Goal: Find specific page/section: Find specific page/section

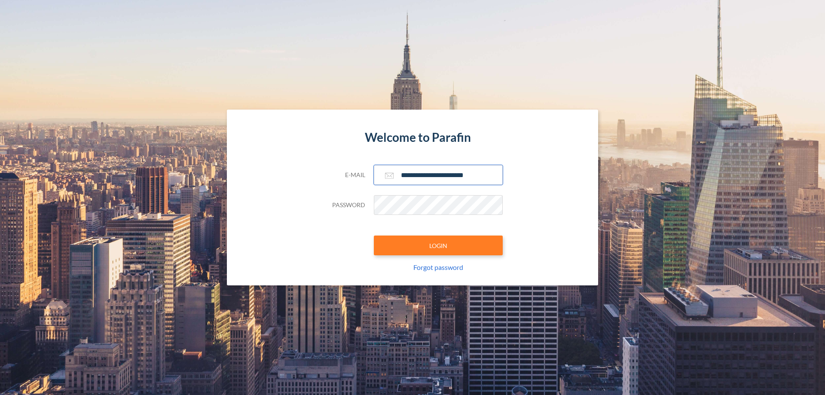
type input "**********"
click at [438, 245] on button "LOGIN" at bounding box center [438, 245] width 129 height 20
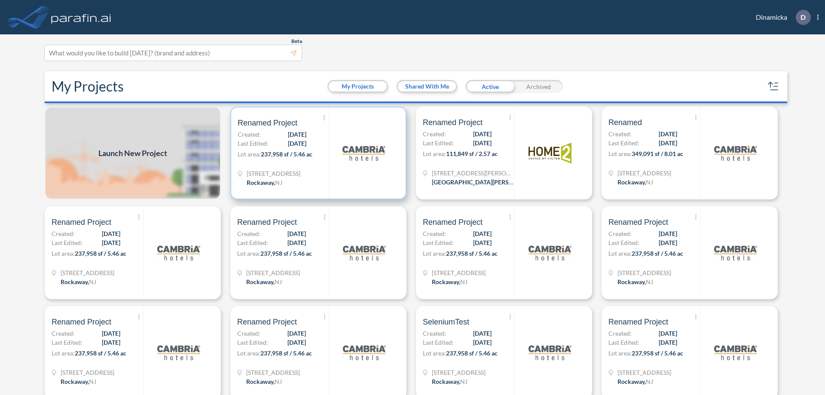
scroll to position [2, 0]
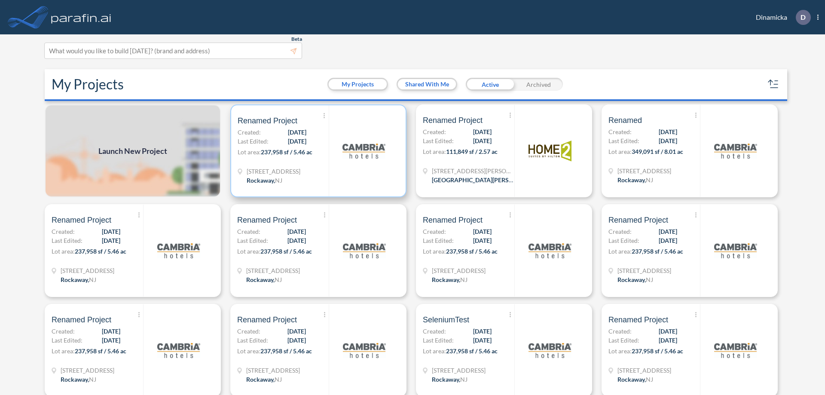
click at [317, 151] on p "Lot area: 237,958 sf / 5.46 ac" at bounding box center [282, 153] width 91 height 12
